Goal: Navigation & Orientation: Find specific page/section

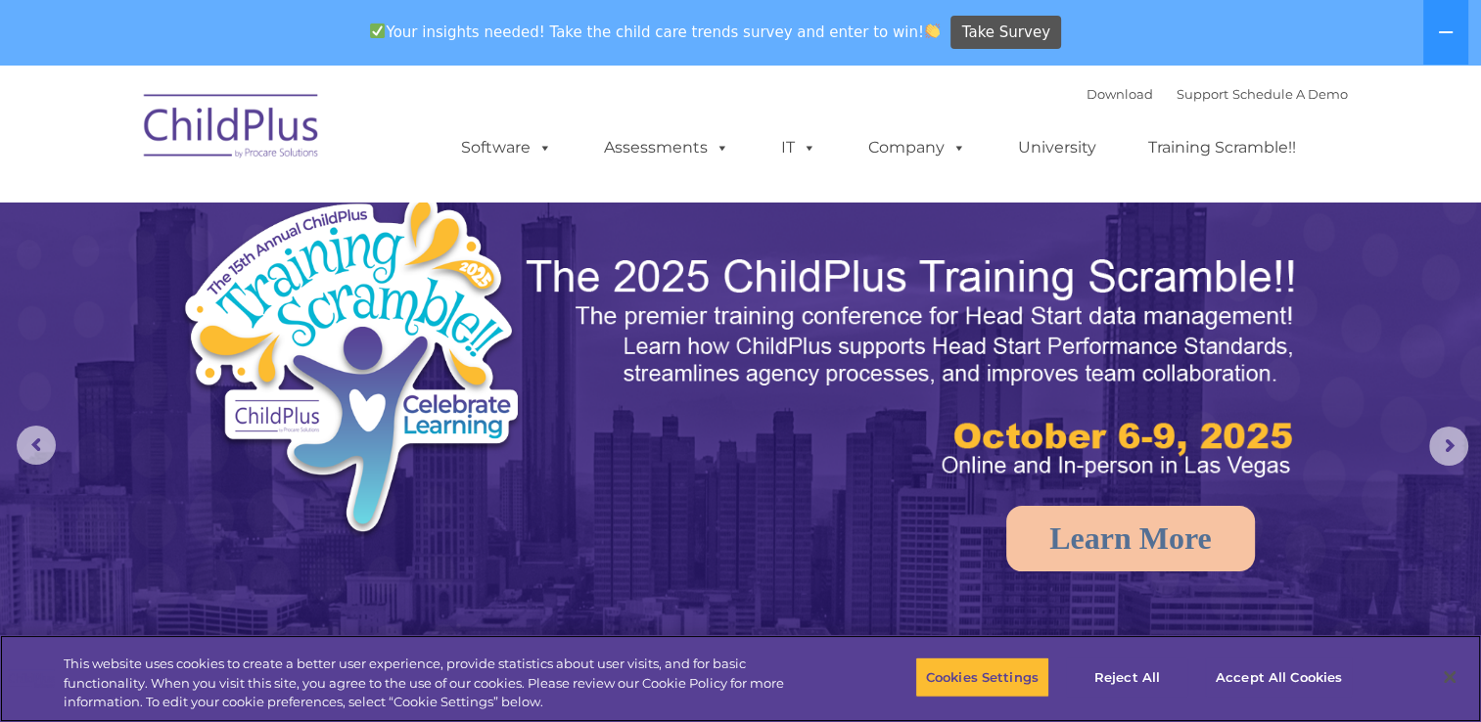
select select "MEDIUM"
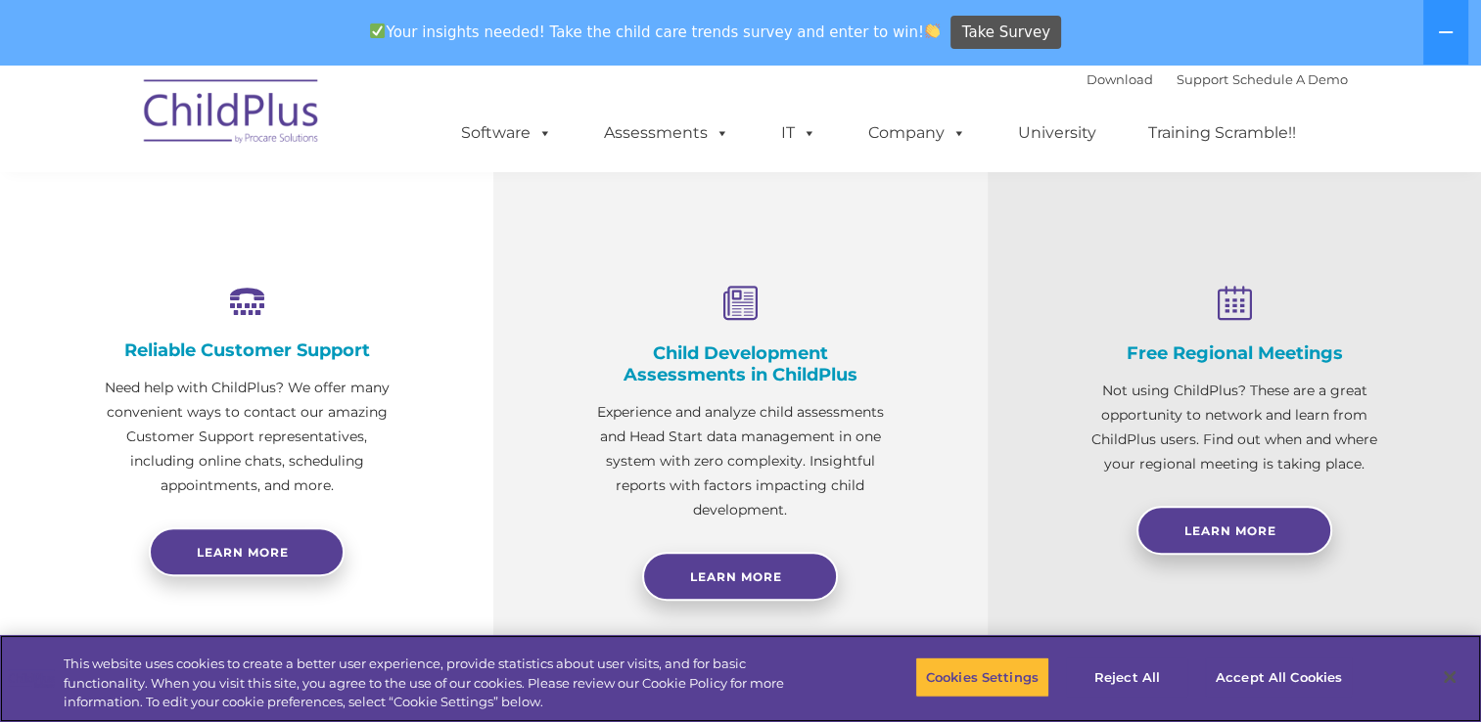
scroll to position [670, 0]
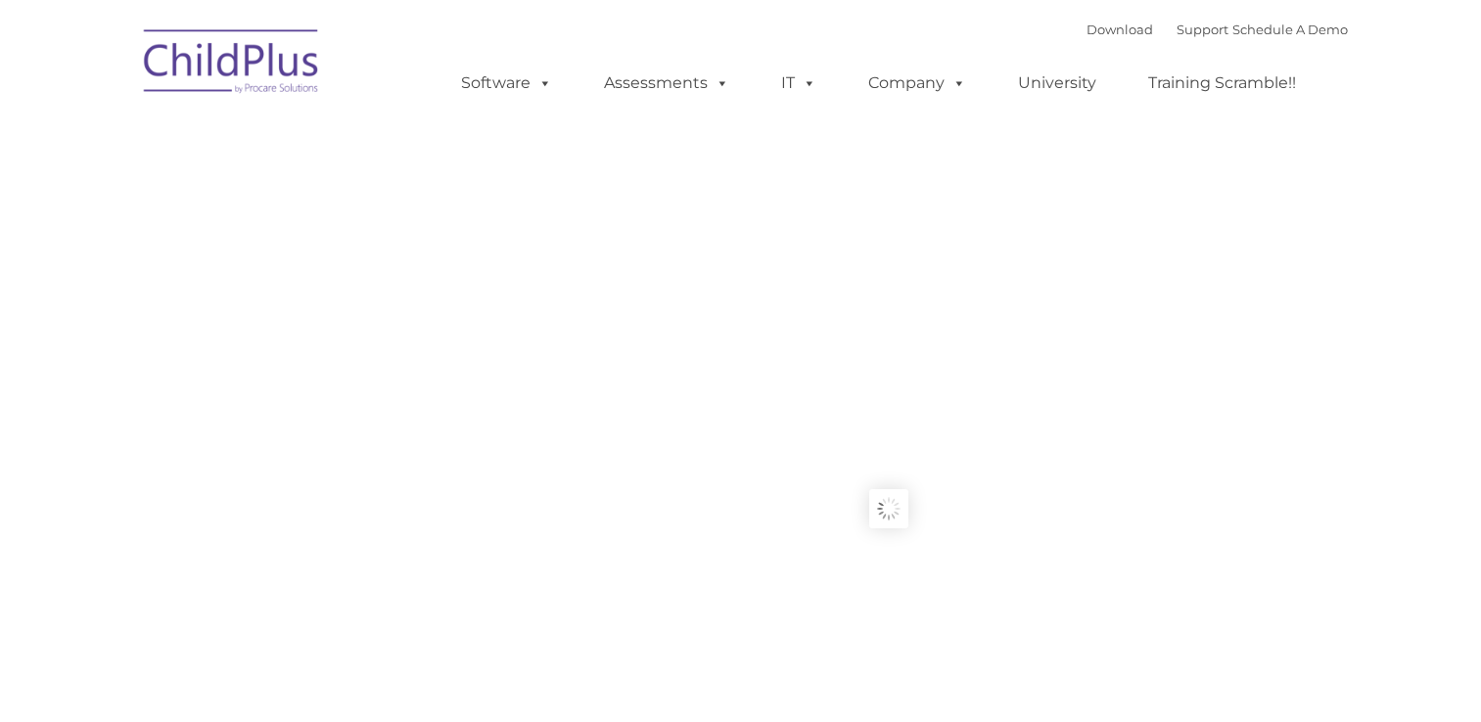
type input ""
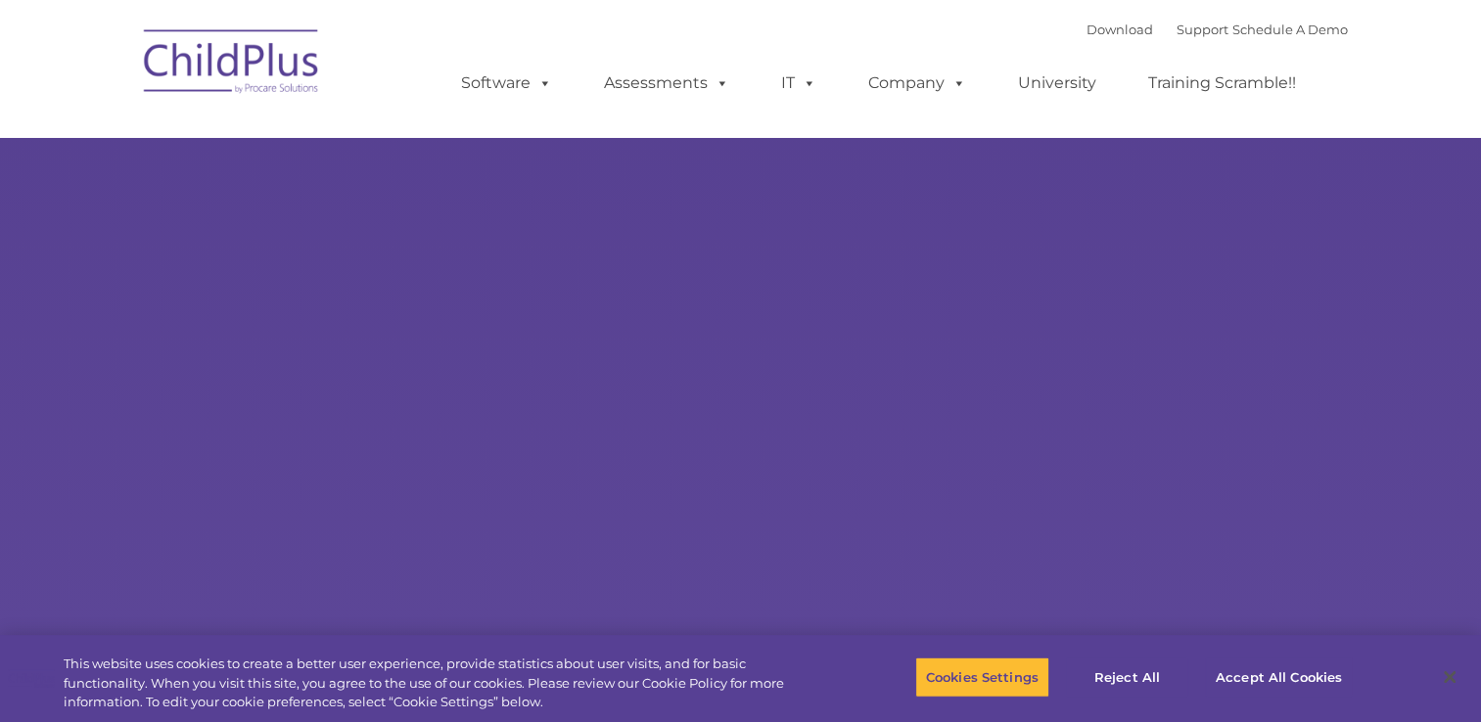
type input ""
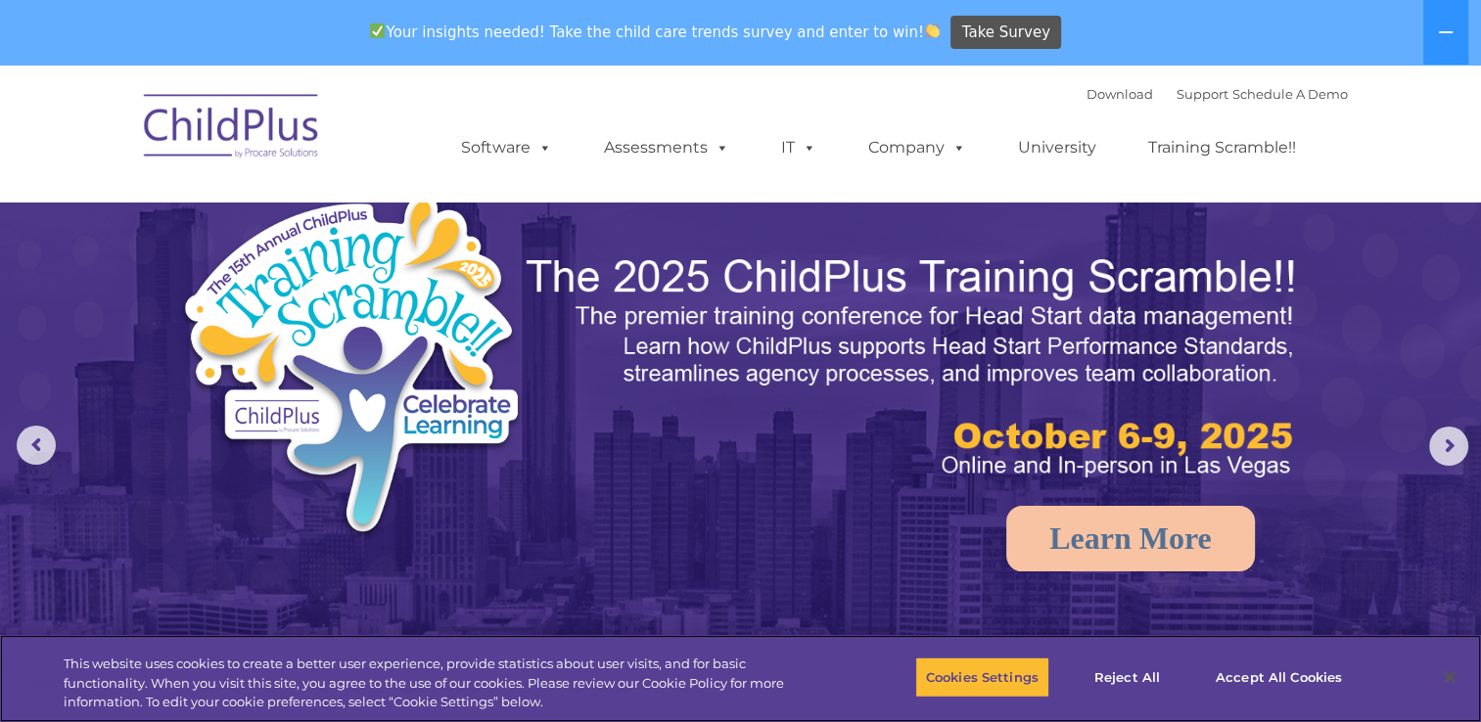
select select "MEDIUM"
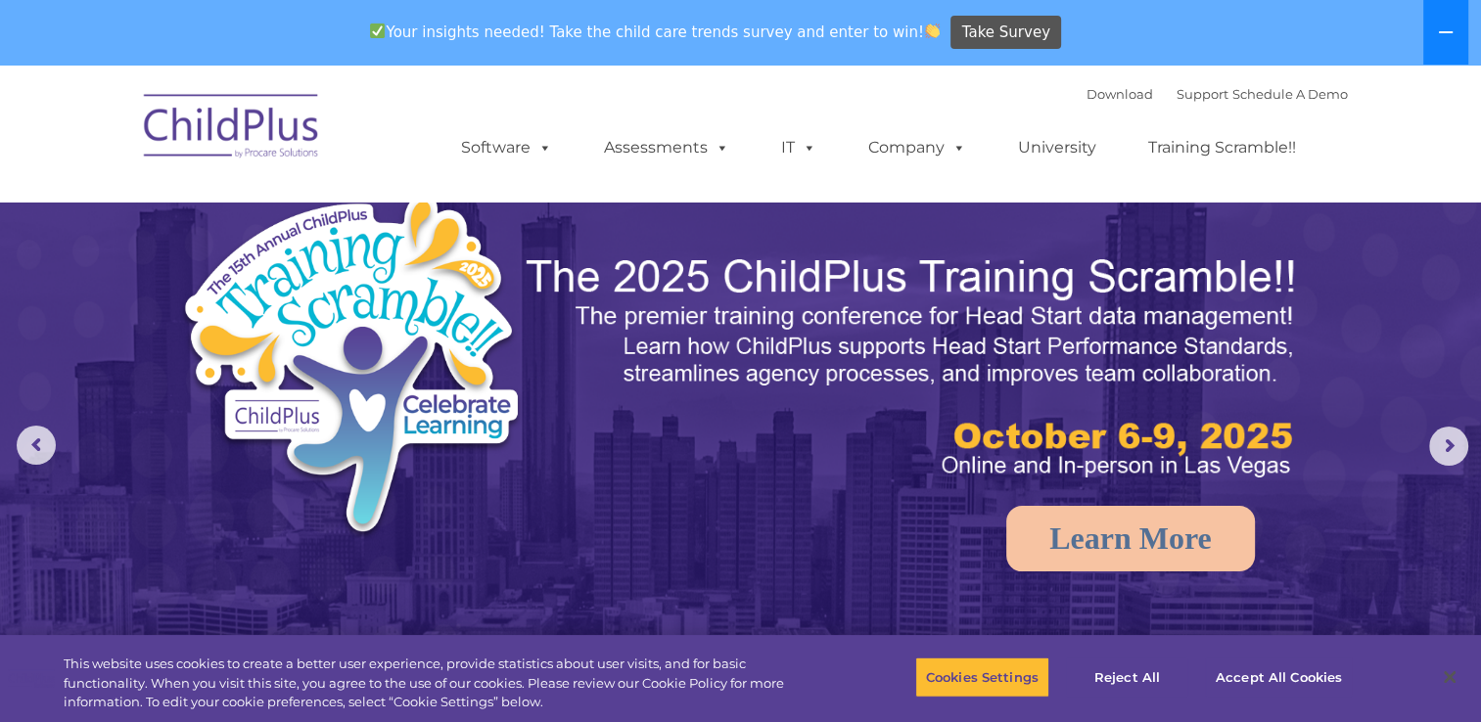
click at [1453, 34] on icon at bounding box center [1446, 32] width 16 height 16
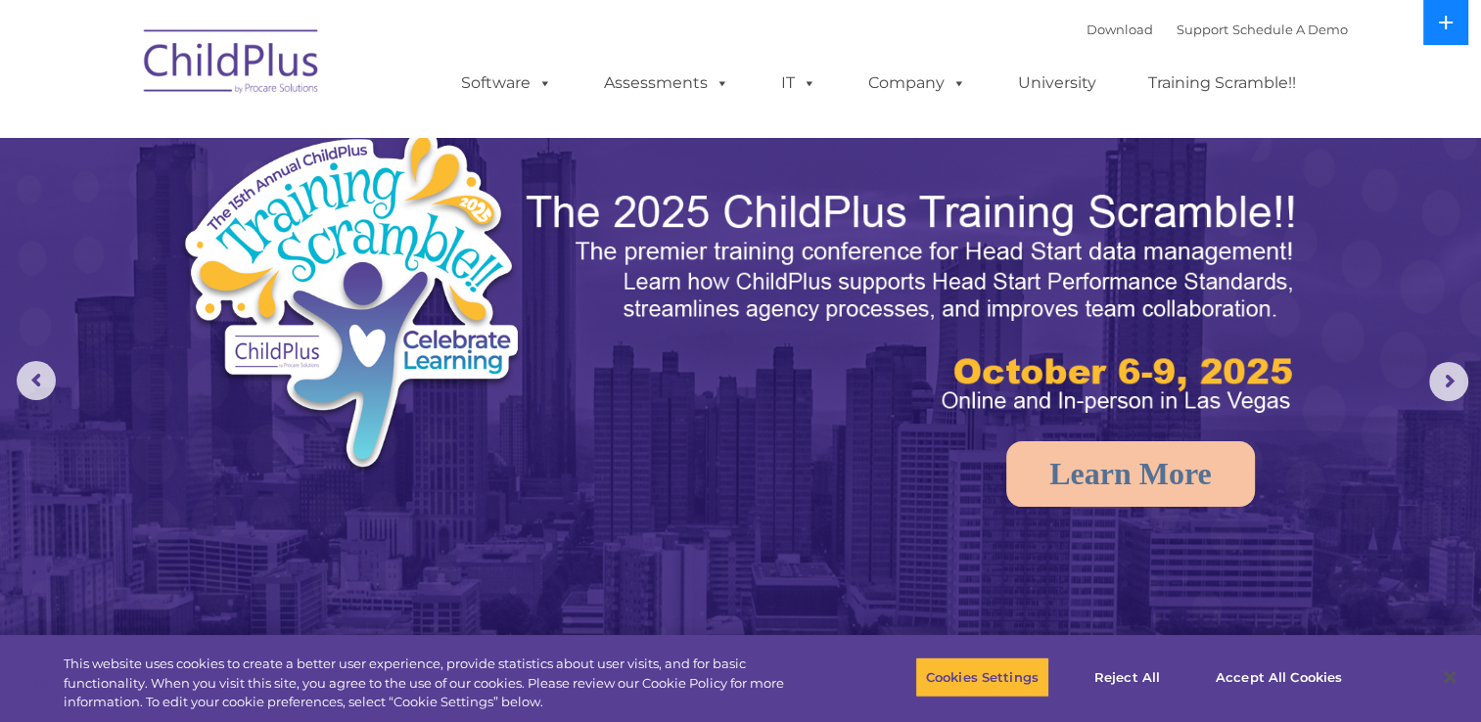
click at [1453, 34] on button at bounding box center [1445, 22] width 45 height 45
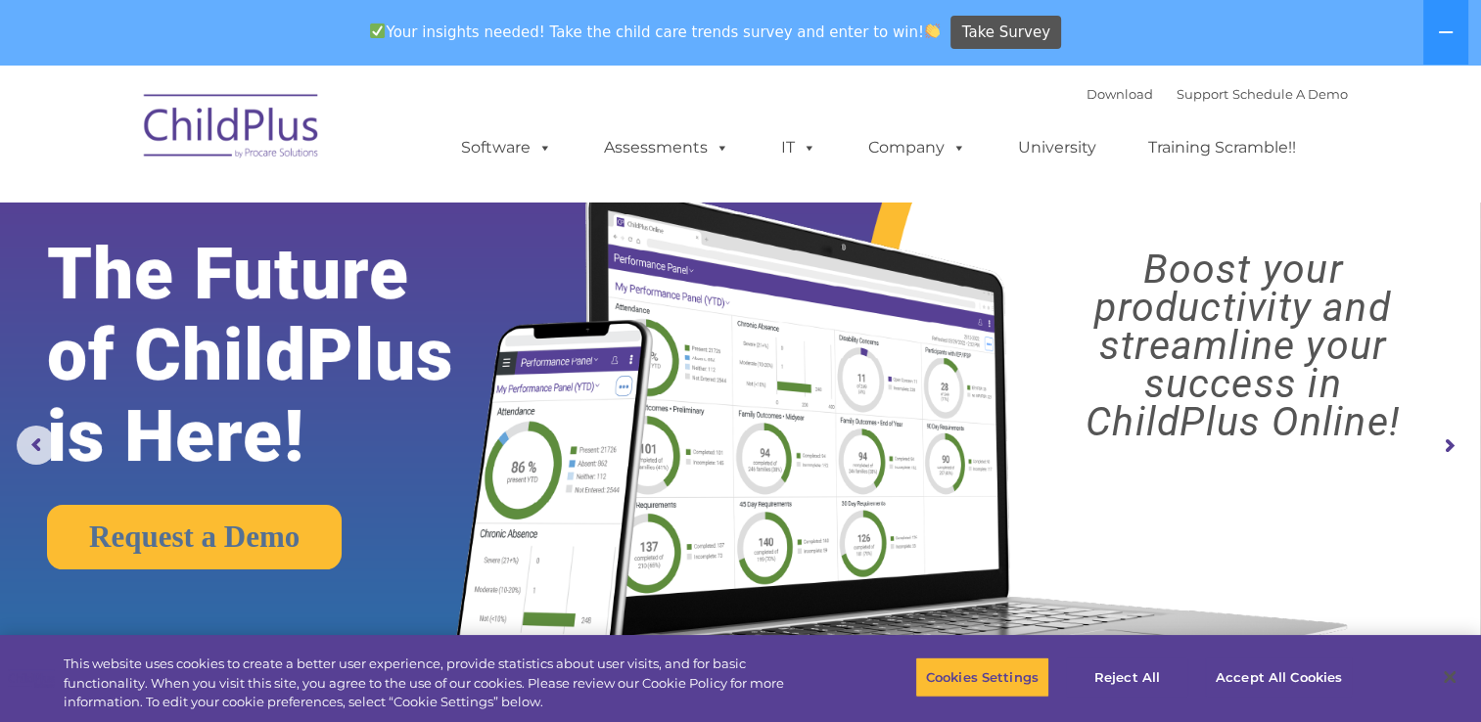
click at [261, 141] on img at bounding box center [232, 129] width 196 height 98
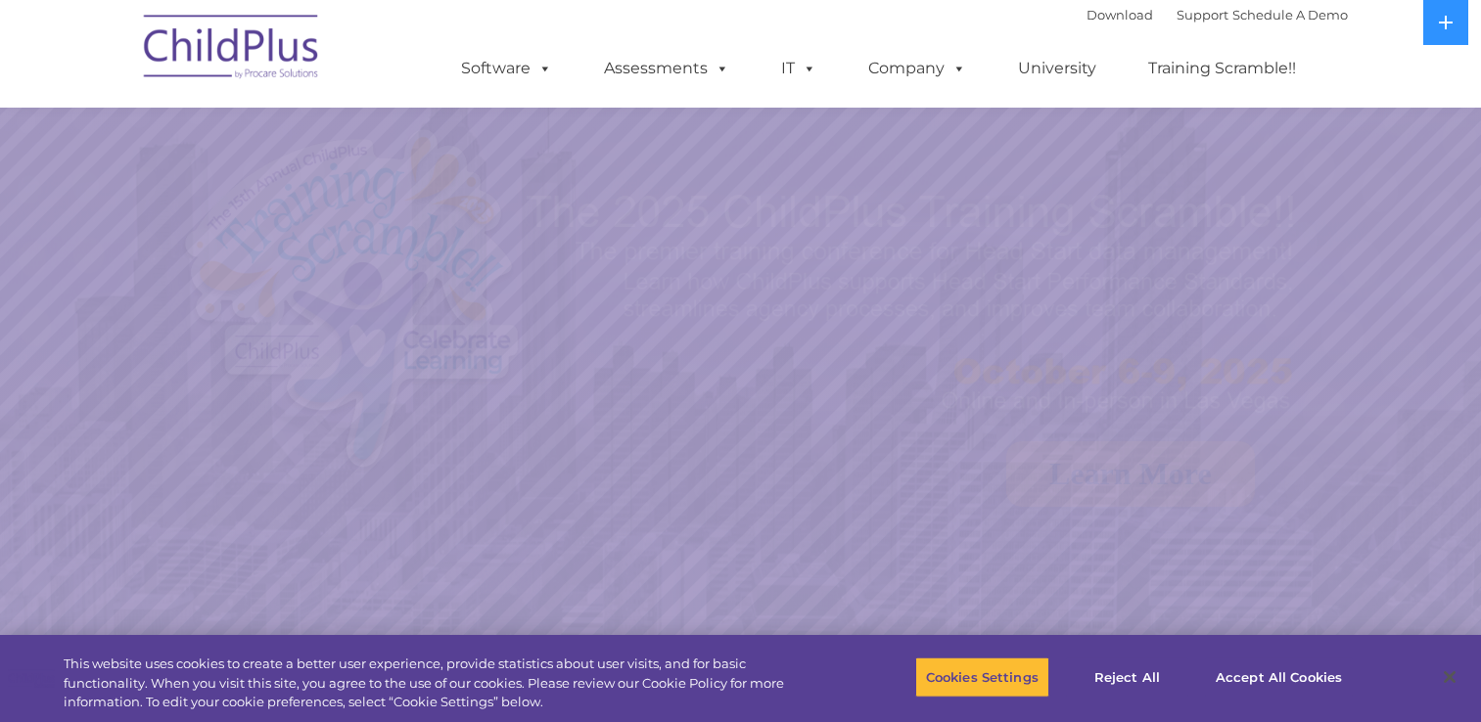
scroll to position [327, 0]
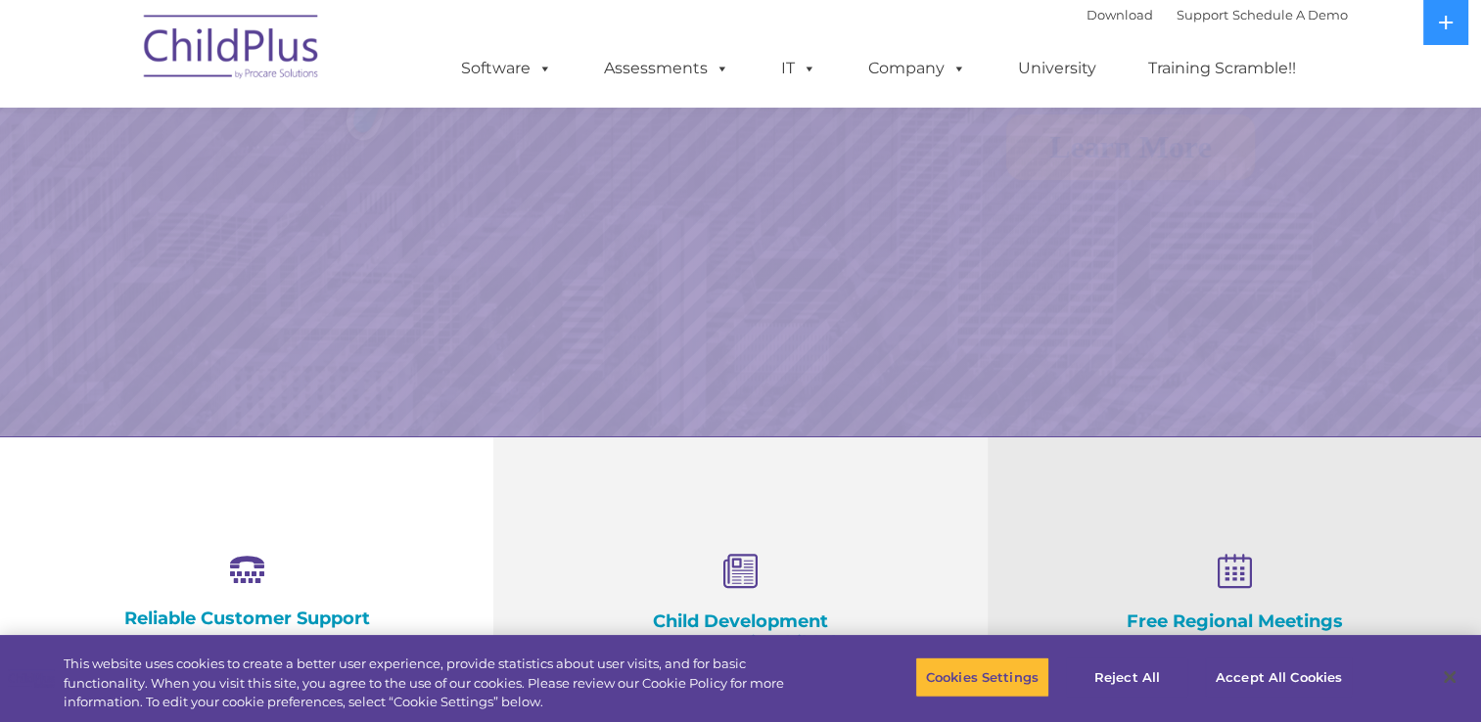
select select "MEDIUM"
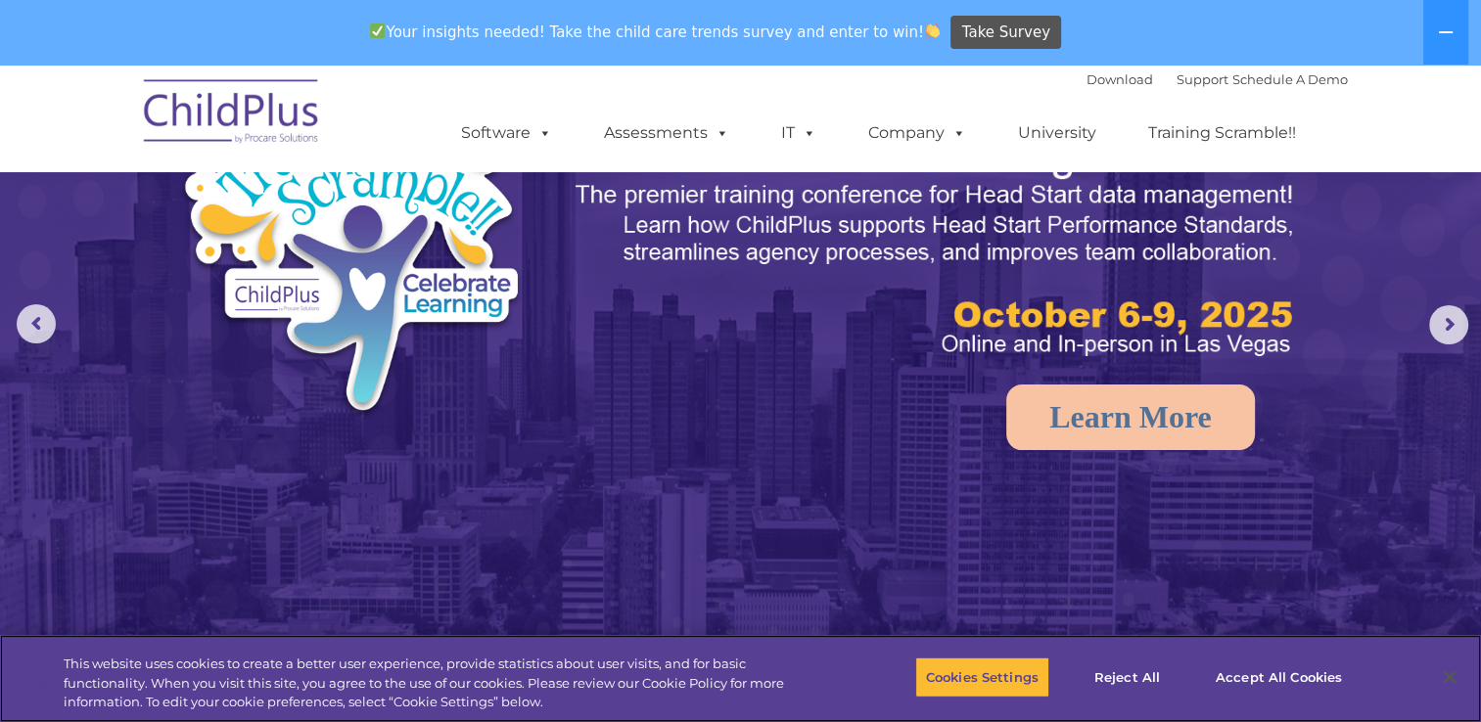
scroll to position [0, 0]
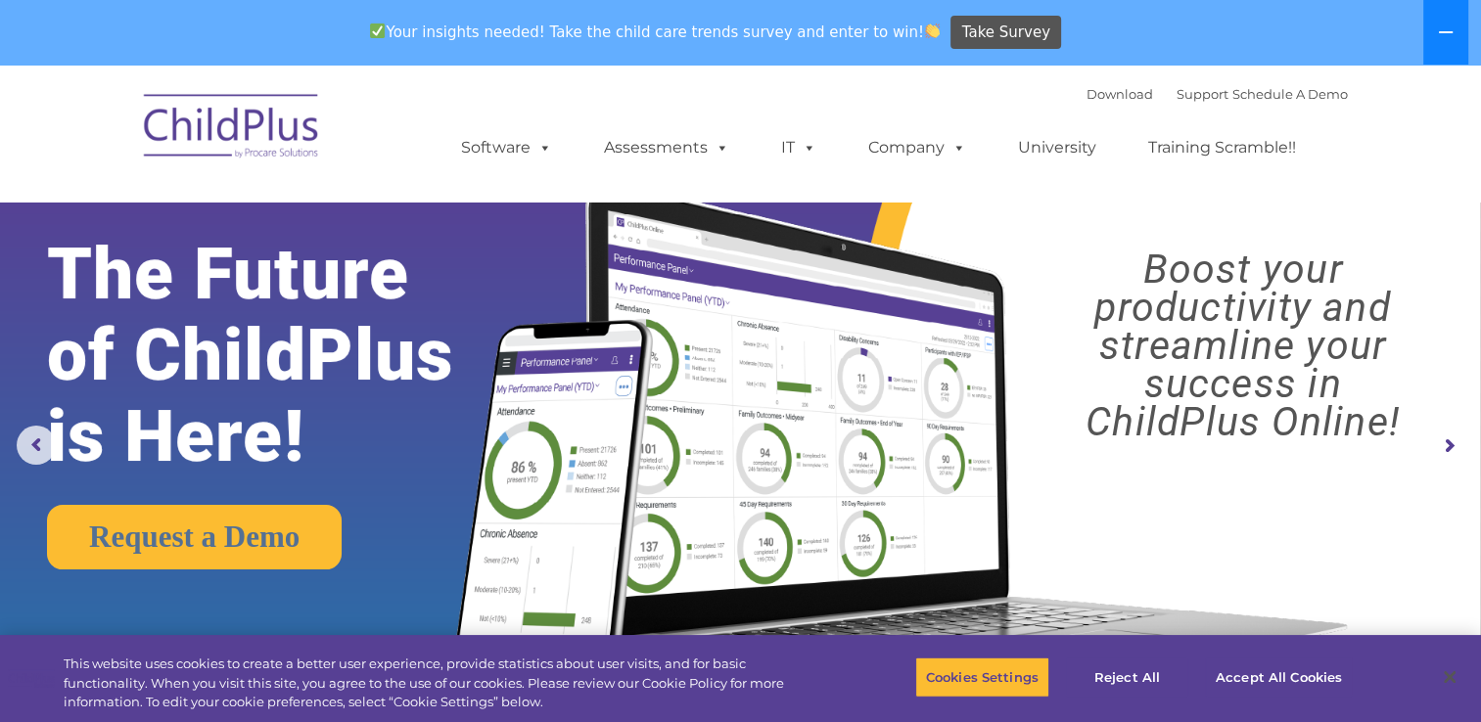
click at [1453, 33] on icon at bounding box center [1446, 32] width 16 height 16
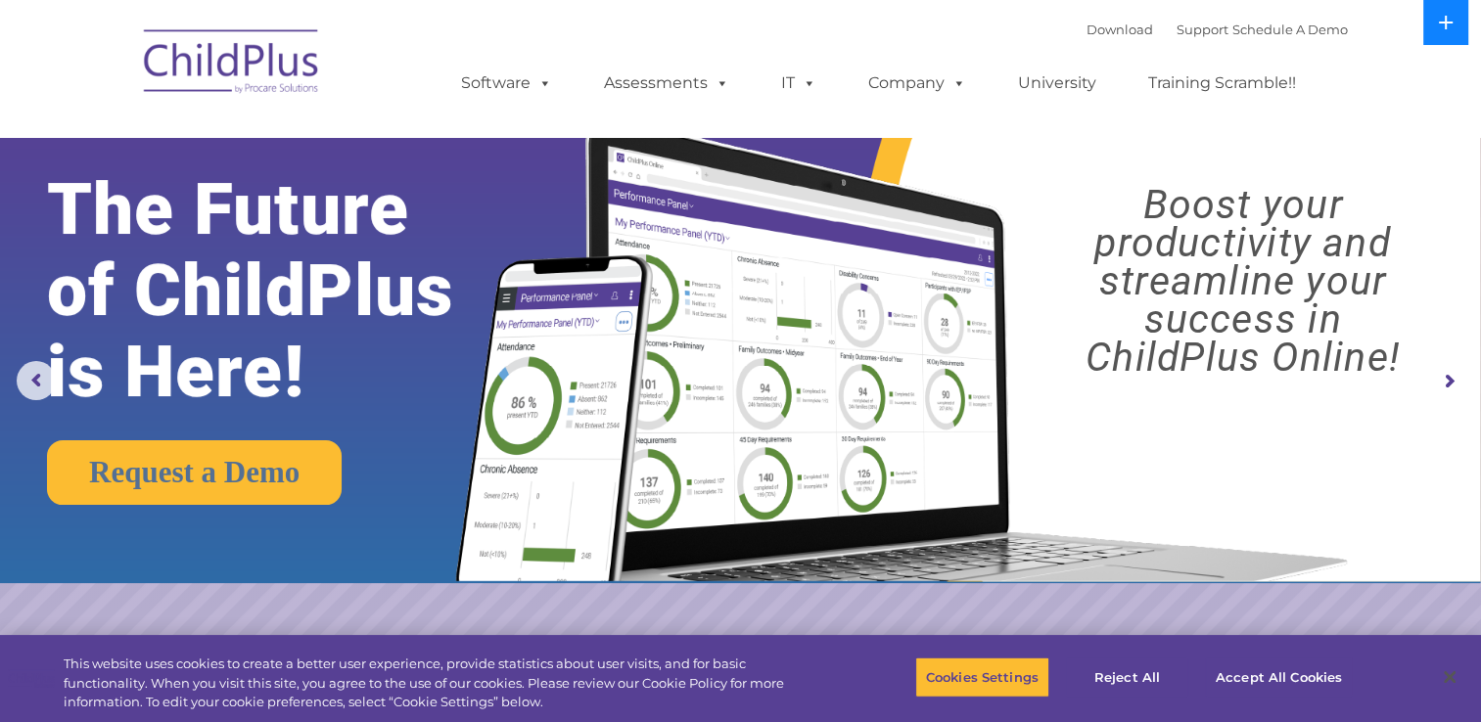
click at [1453, 33] on button at bounding box center [1445, 22] width 45 height 45
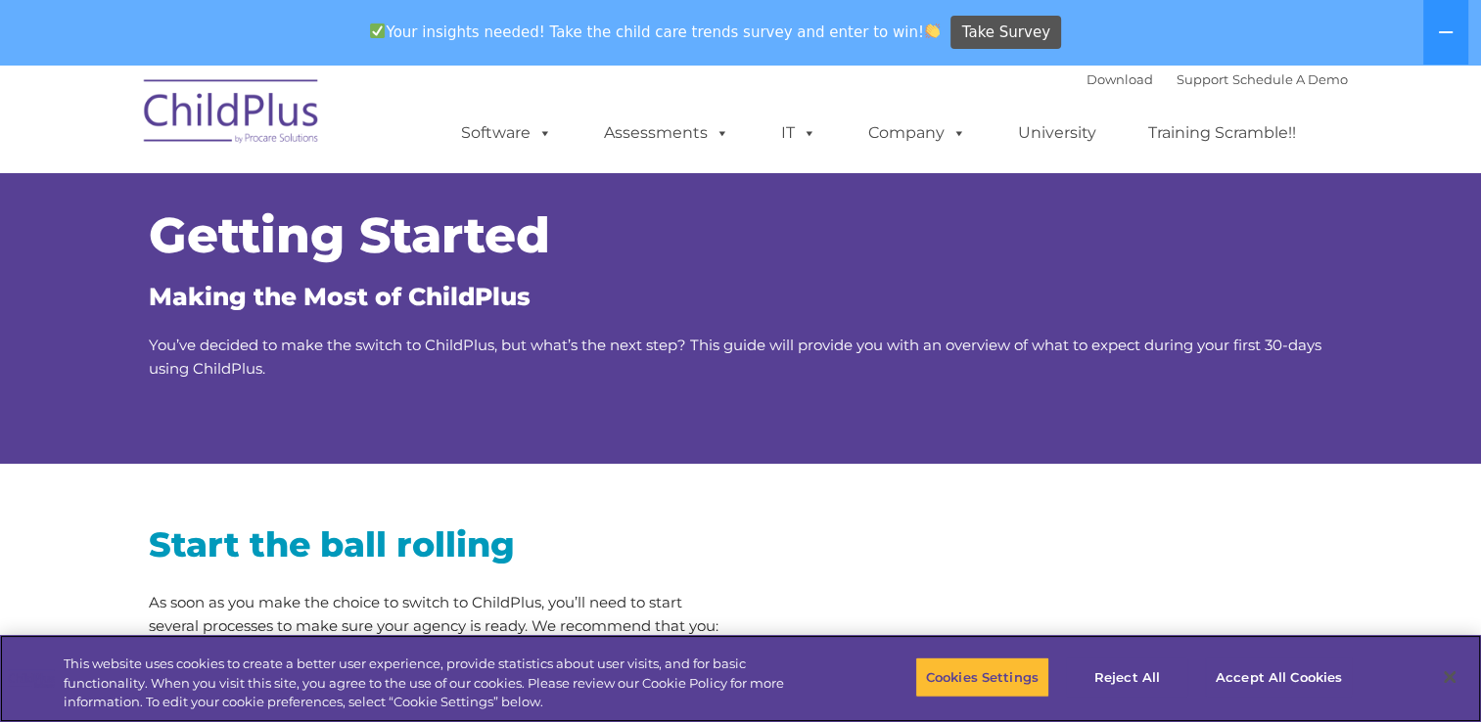
scroll to position [82, 0]
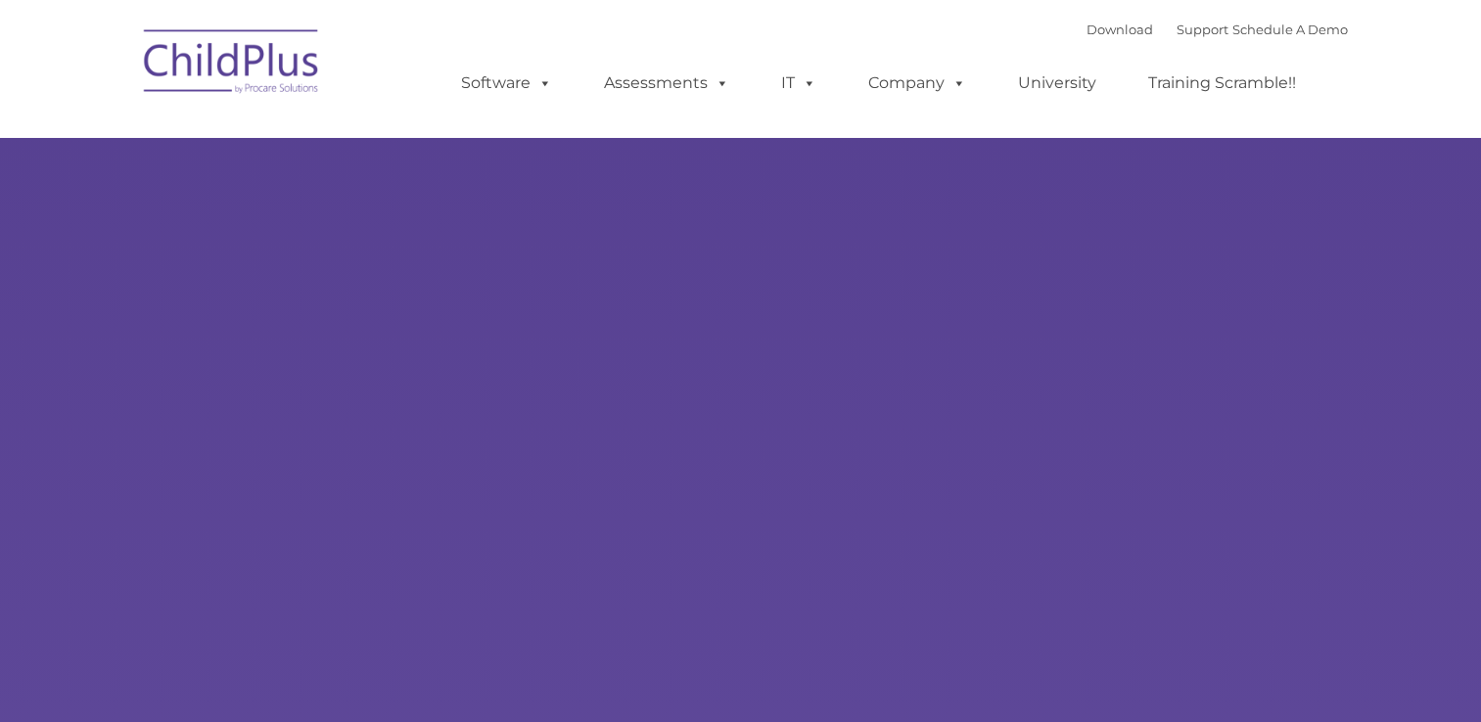
type input ""
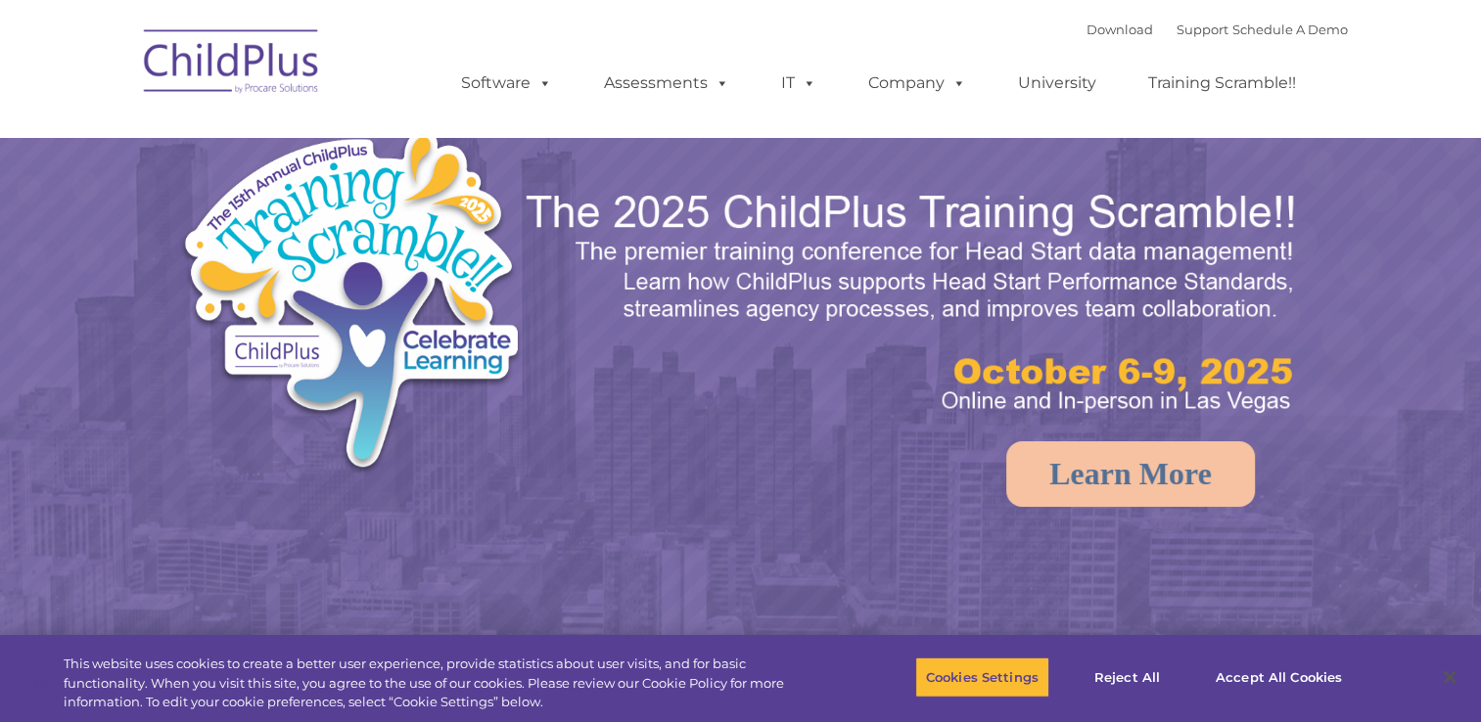
select select "MEDIUM"
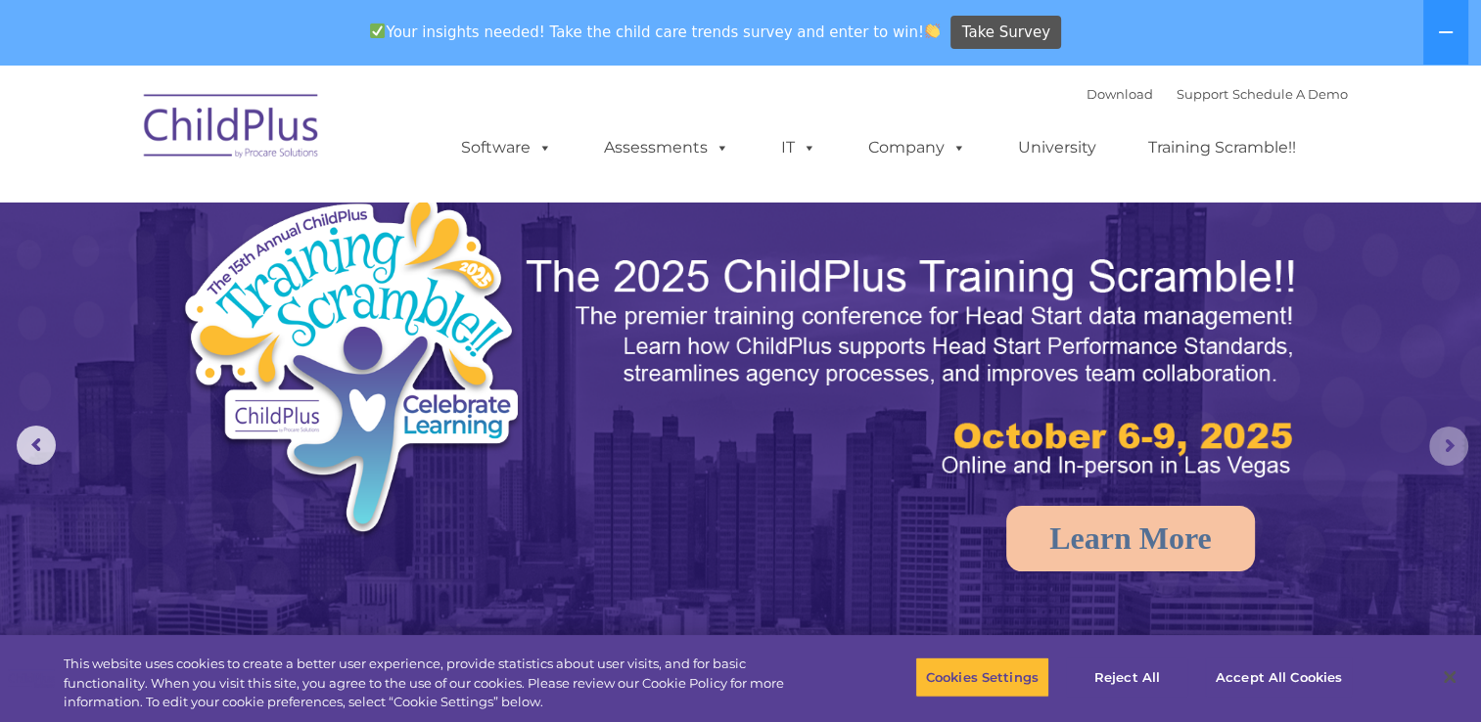
click at [1443, 447] on rs-arrow at bounding box center [1448, 446] width 39 height 39
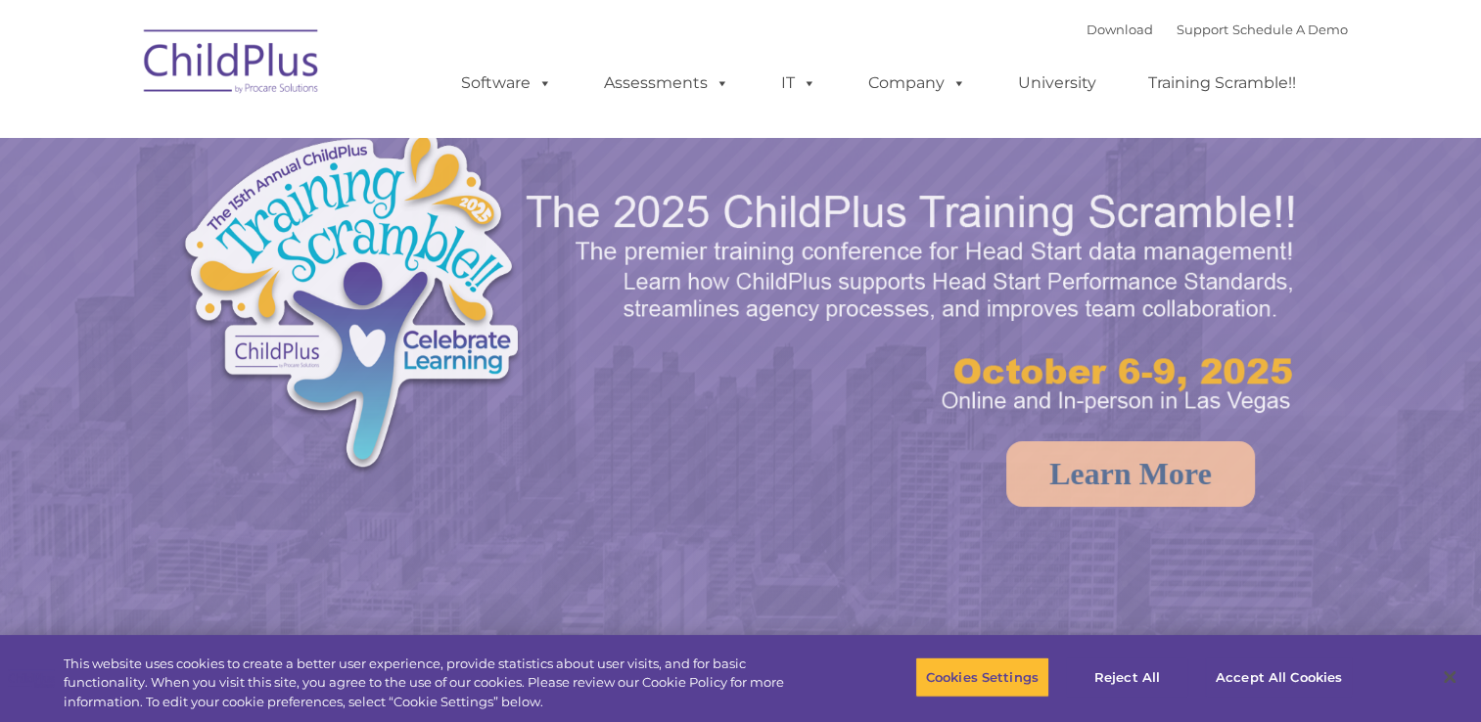
select select "MEDIUM"
